Goal: Task Accomplishment & Management: Use online tool/utility

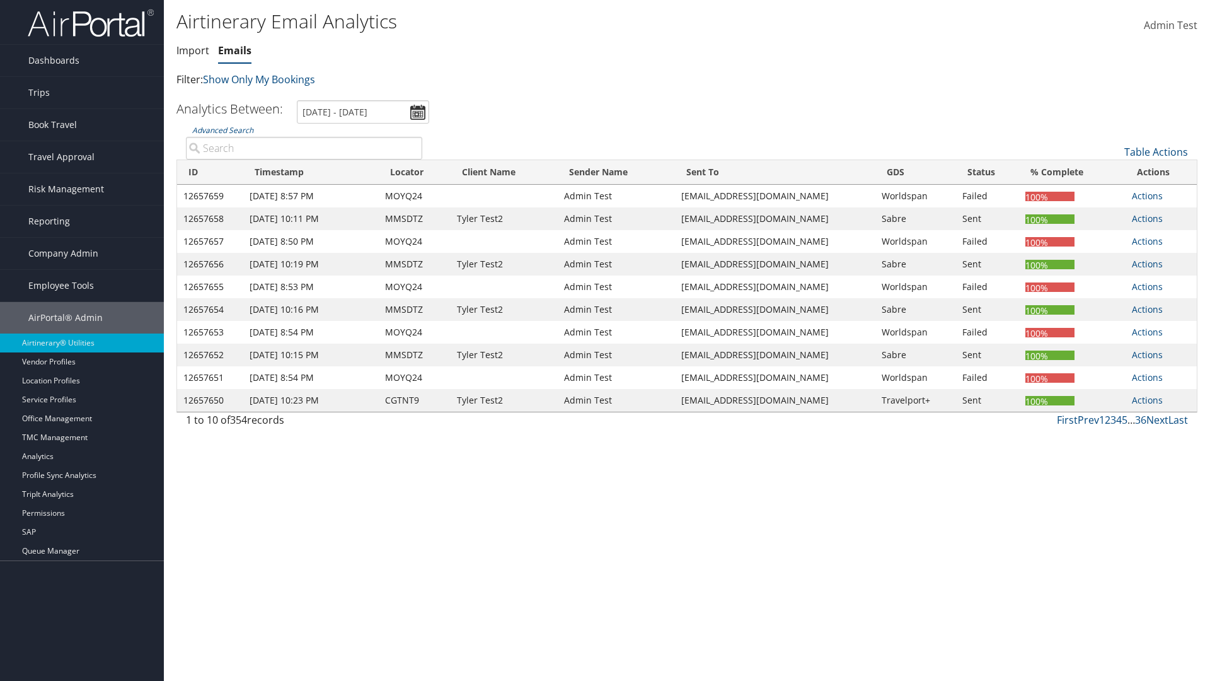
click at [235, 50] on link "Emails" at bounding box center [234, 50] width 33 height 14
click at [363, 112] on input "[DATE] - [DATE]" at bounding box center [363, 111] width 132 height 23
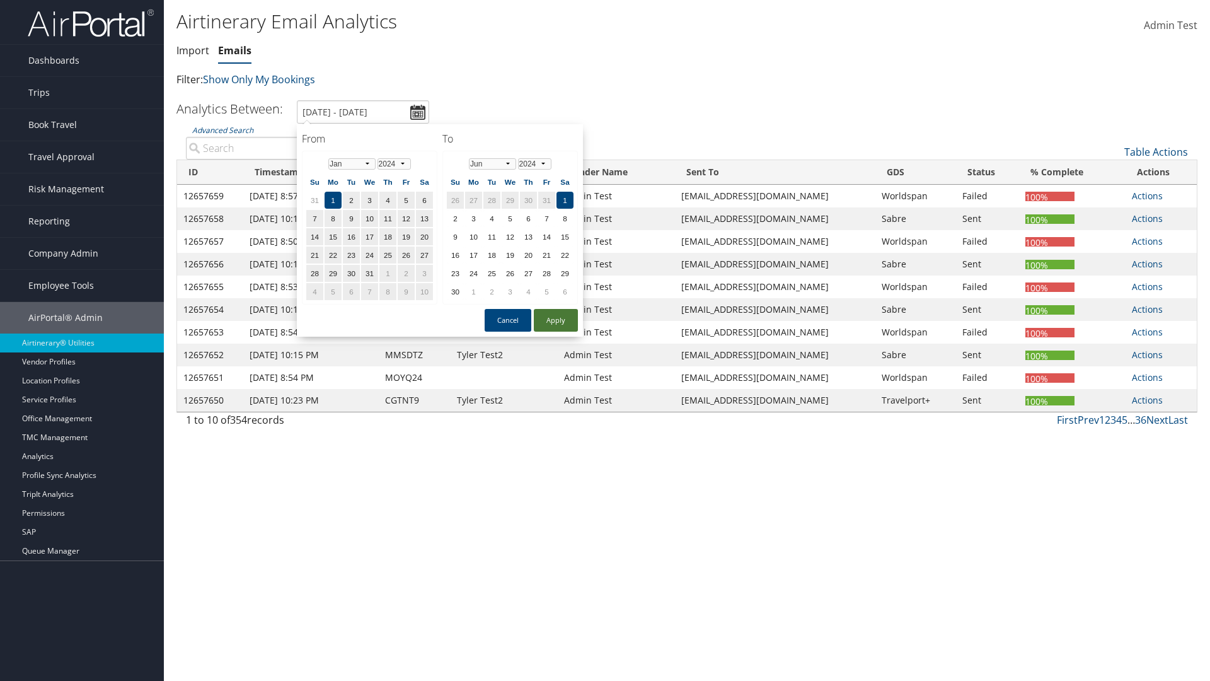
click at [556, 320] on button "Apply" at bounding box center [556, 320] width 44 height 23
type input "1/1/2024 - 6/1/2024"
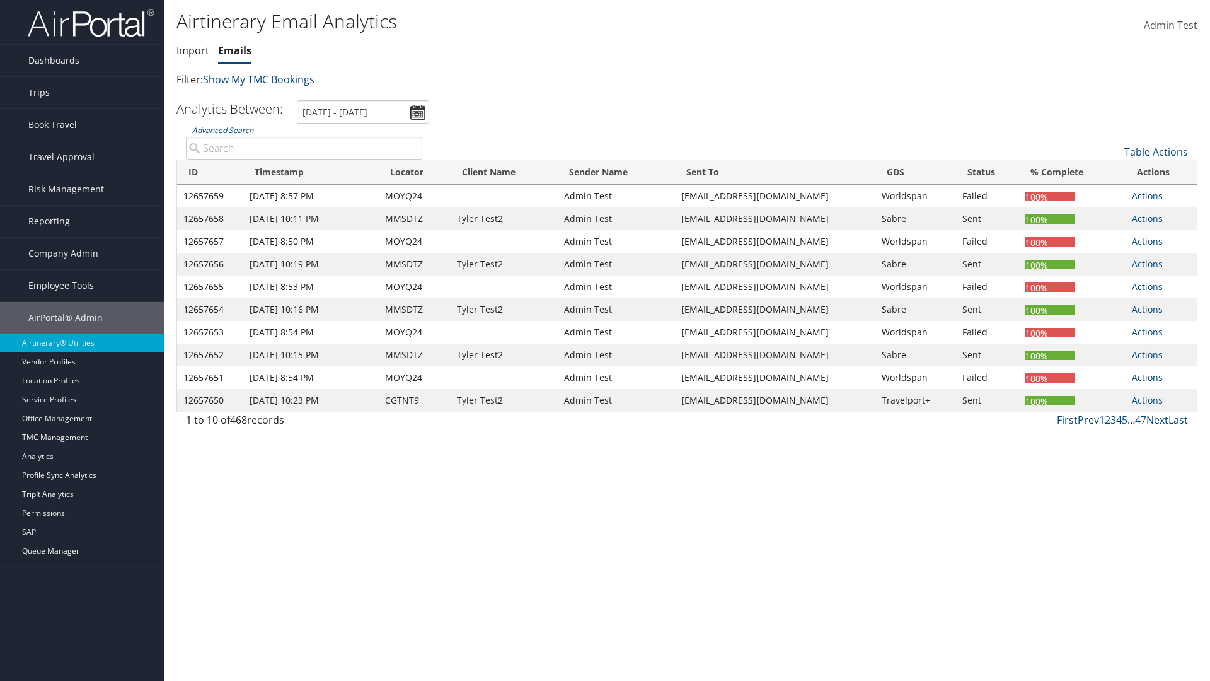
click at [211, 172] on th "ID" at bounding box center [210, 172] width 66 height 25
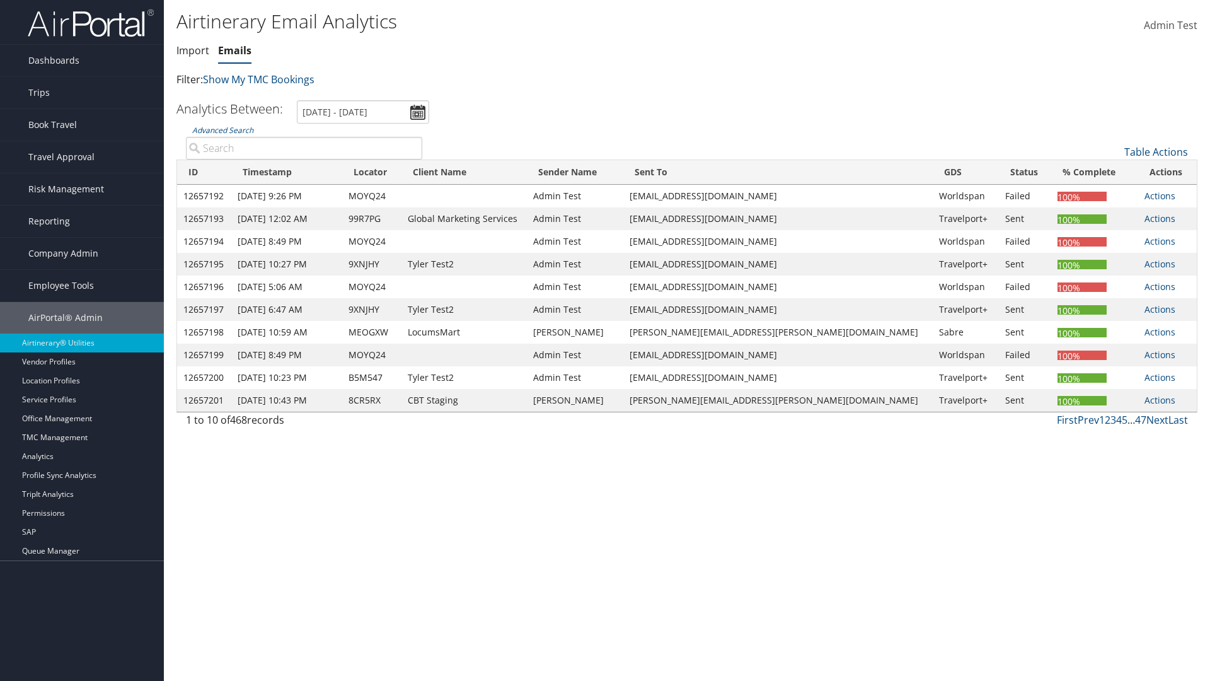
click at [209, 172] on th "ID" at bounding box center [204, 172] width 54 height 25
click at [1156, 152] on link "Table Actions" at bounding box center [1157, 152] width 64 height 14
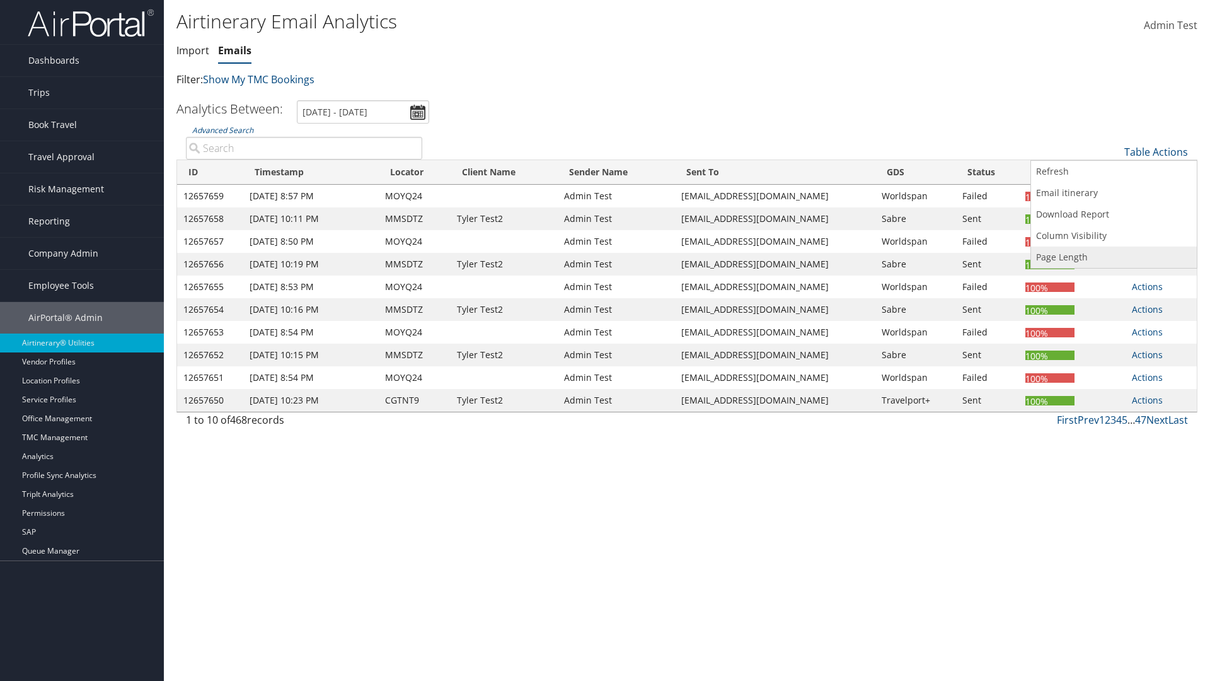
click at [1114, 257] on link "Page Length" at bounding box center [1114, 256] width 166 height 21
click at [1114, 194] on link "25" at bounding box center [1114, 193] width 166 height 21
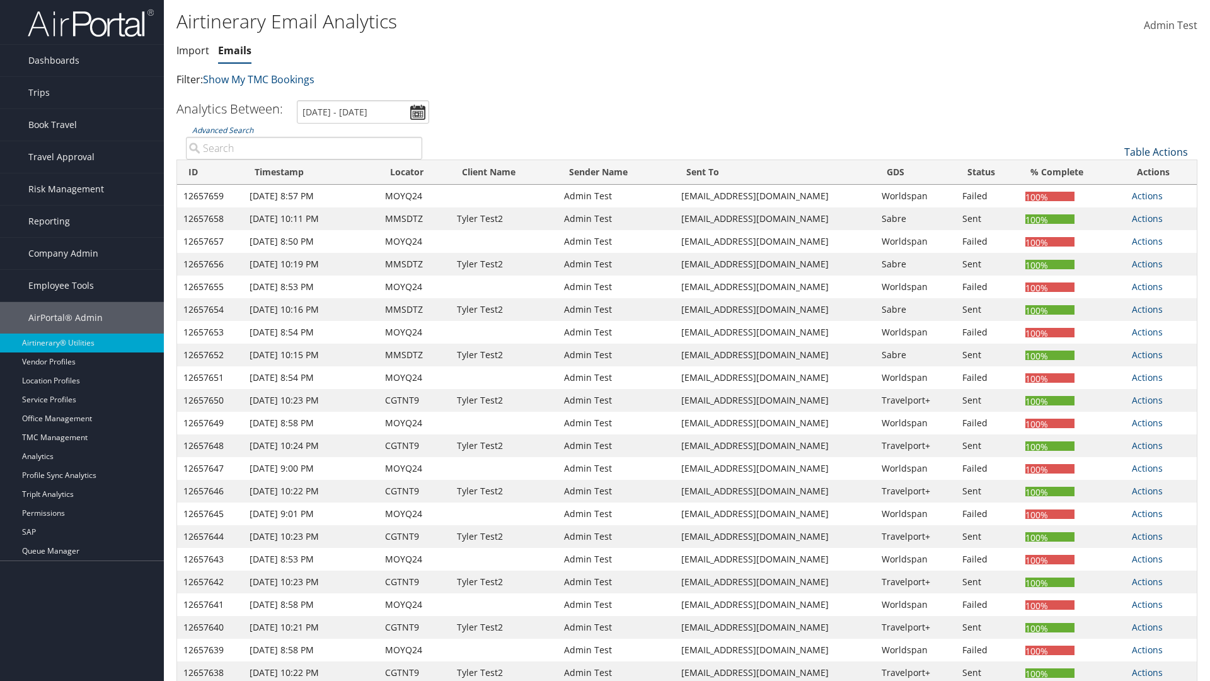
click at [1156, 152] on link "Table Actions" at bounding box center [1157, 152] width 64 height 14
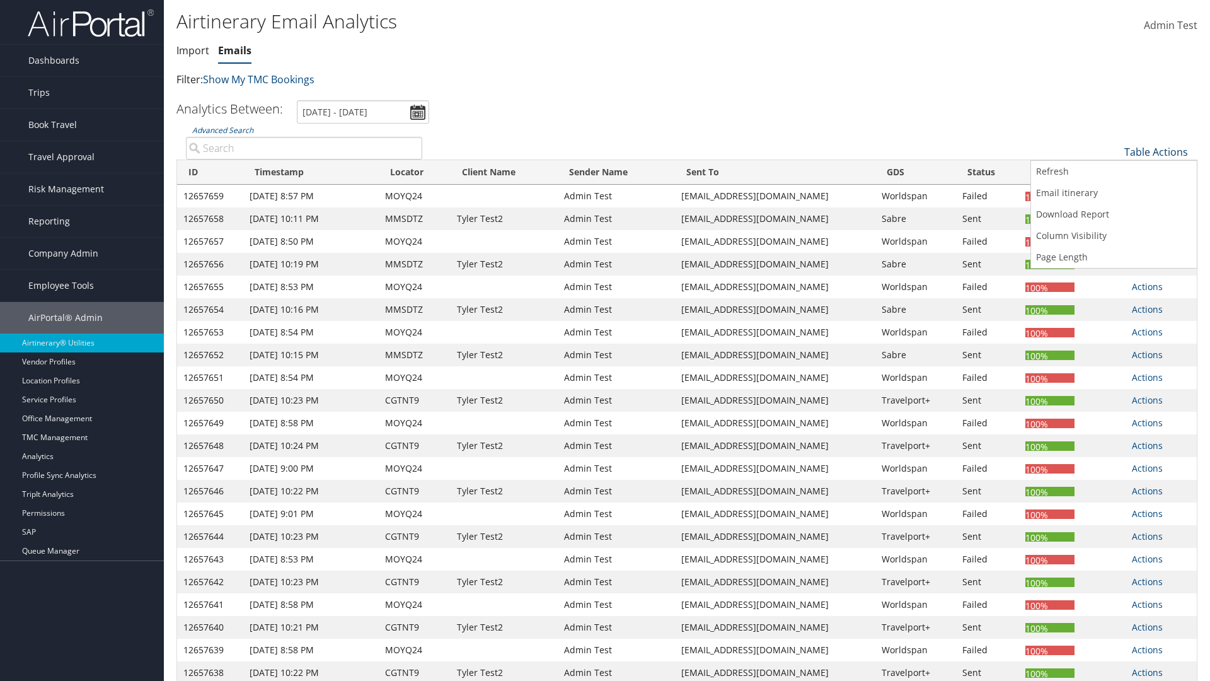
click at [1114, 257] on link "Page Length" at bounding box center [1114, 256] width 166 height 21
